Goal: Register for event/course

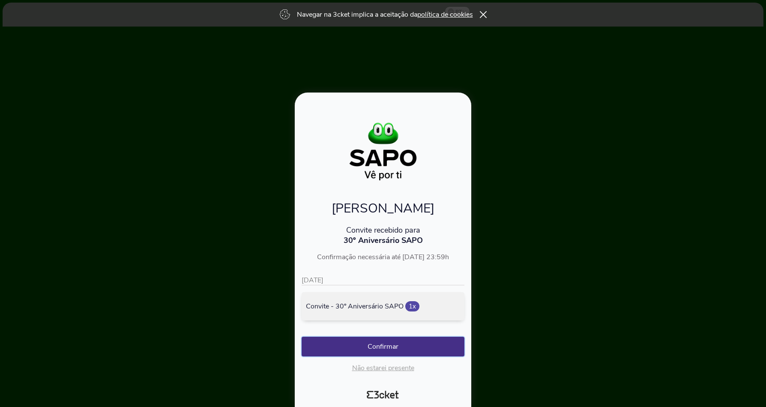
click at [392, 351] on button "Confirmar" at bounding box center [383, 347] width 163 height 20
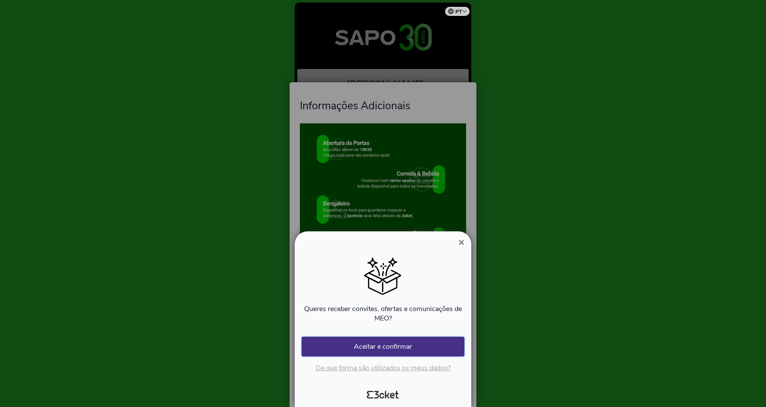
click at [398, 347] on button "Aceitar e confirmar" at bounding box center [383, 347] width 163 height 20
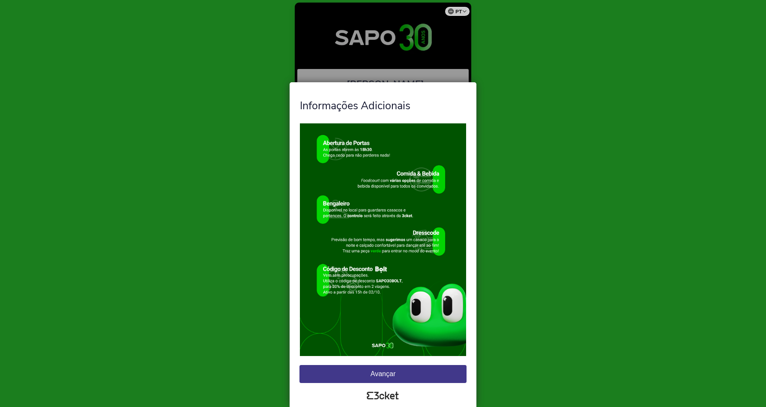
click at [387, 375] on button "Avançar" at bounding box center [382, 374] width 167 height 18
